Goal: Information Seeking & Learning: Learn about a topic

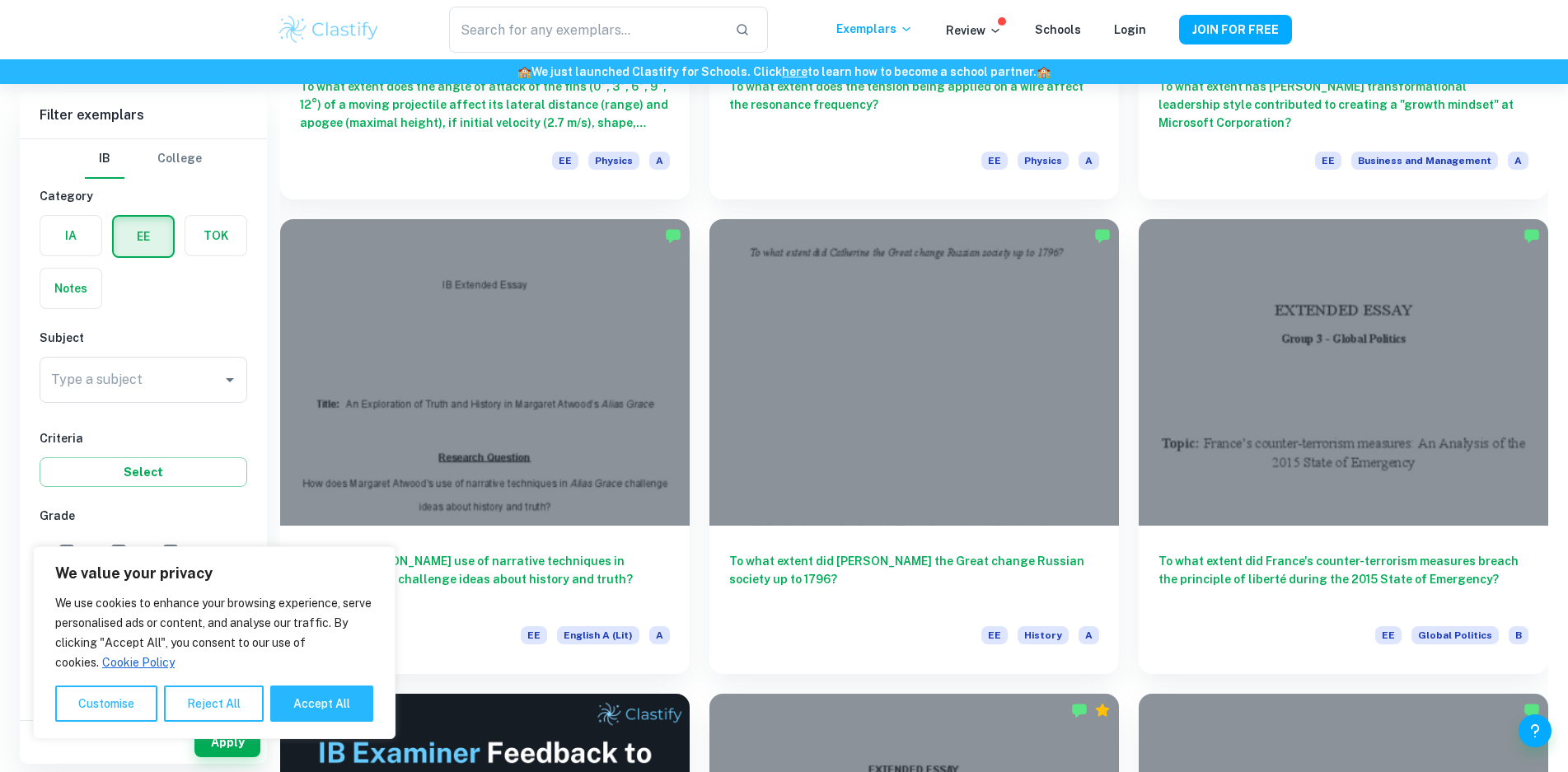
scroll to position [2390, 0]
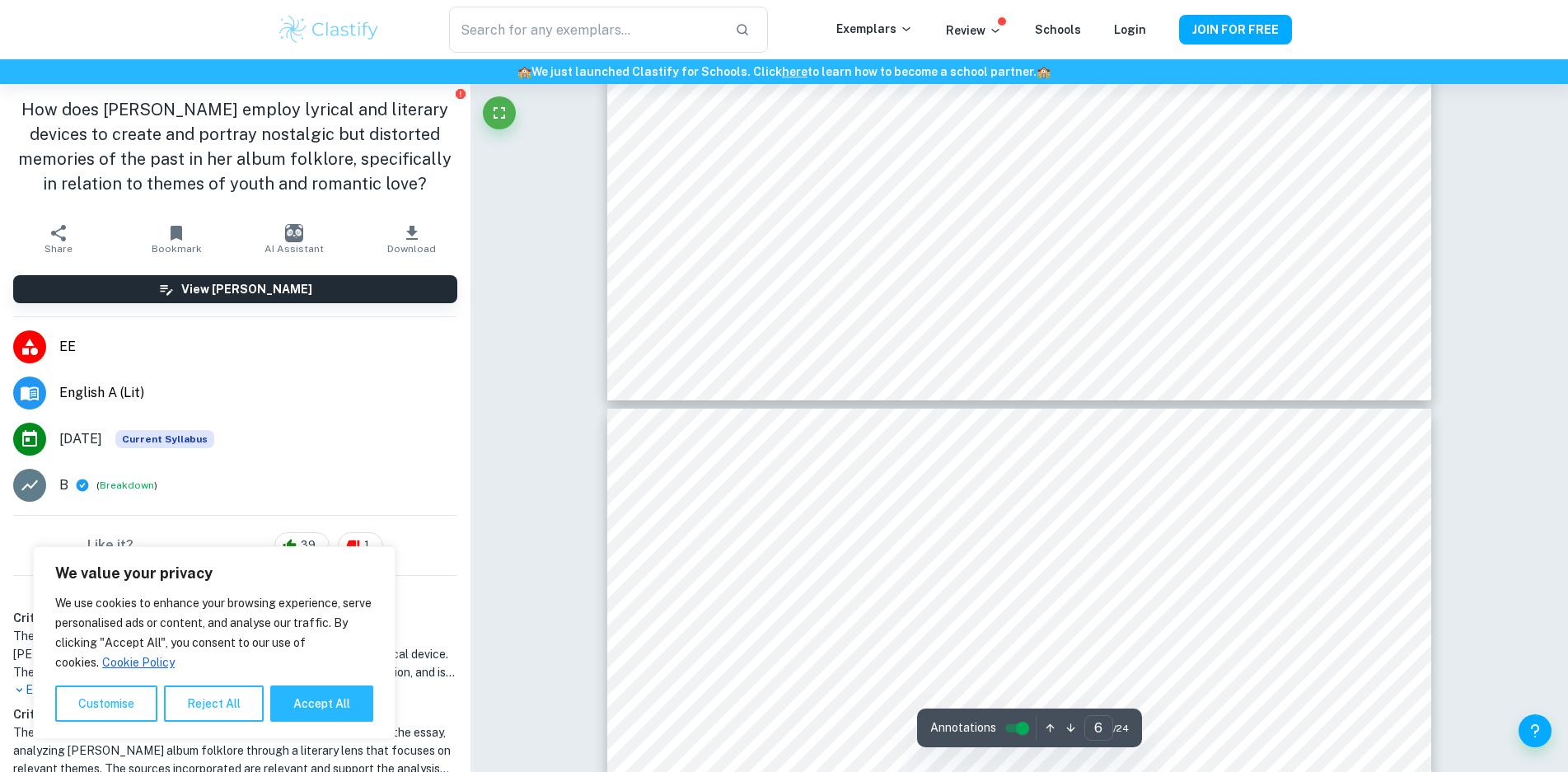
scroll to position [3185, 0]
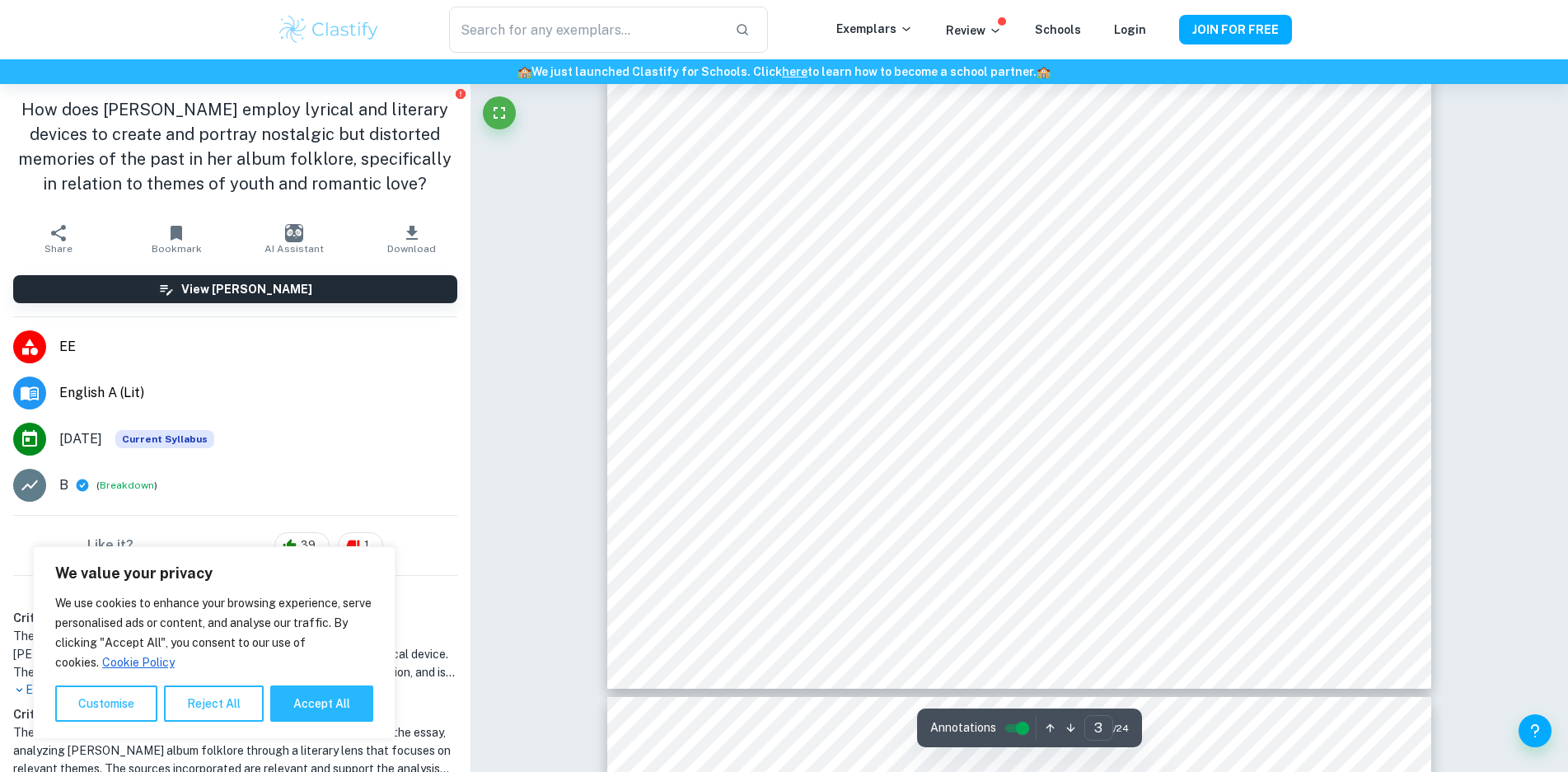
type input "1"
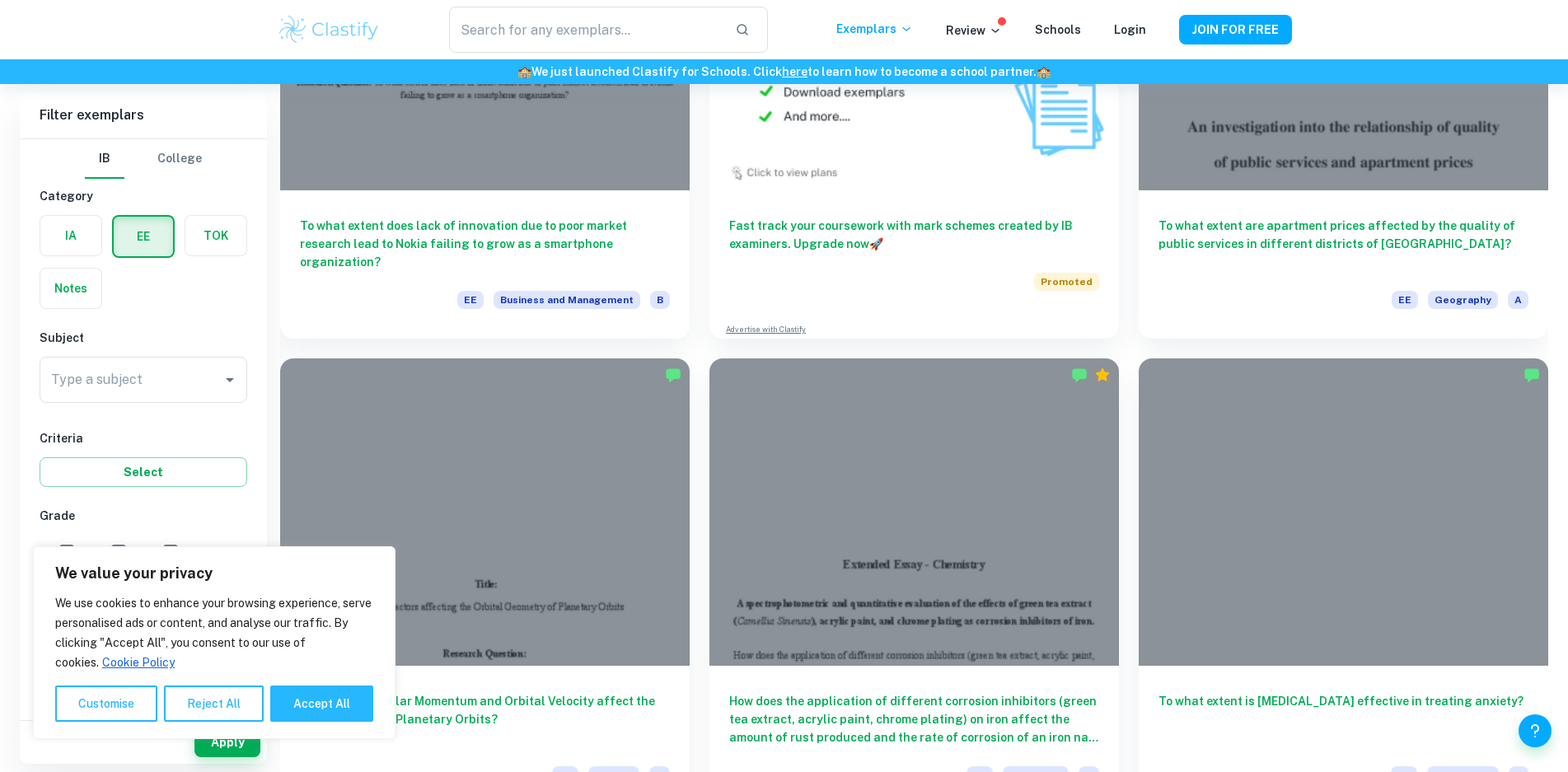
scroll to position [26549, 0]
